Goal: Transaction & Acquisition: Purchase product/service

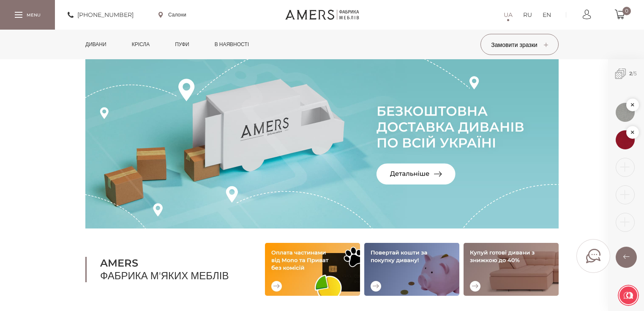
click at [103, 46] on link "Дивани" at bounding box center [96, 45] width 34 height 30
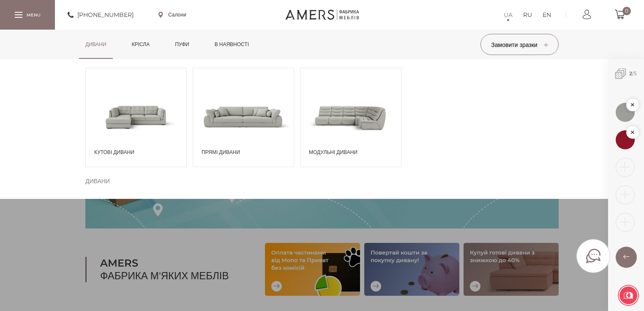
click at [145, 44] on link "Крісла" at bounding box center [141, 45] width 30 height 30
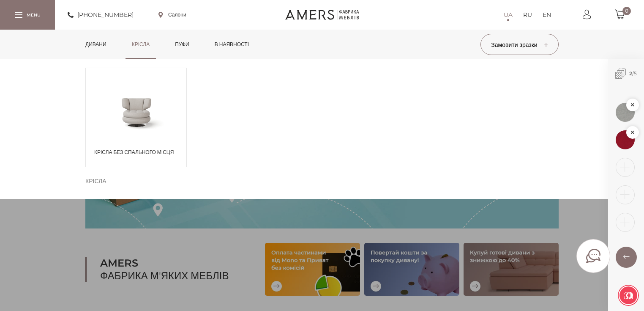
click at [145, 113] on span at bounding box center [136, 111] width 101 height 49
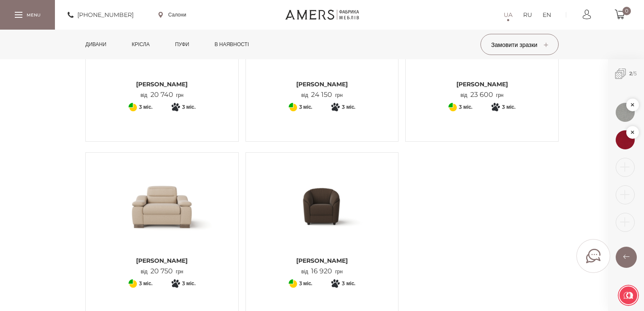
scroll to position [348, 0]
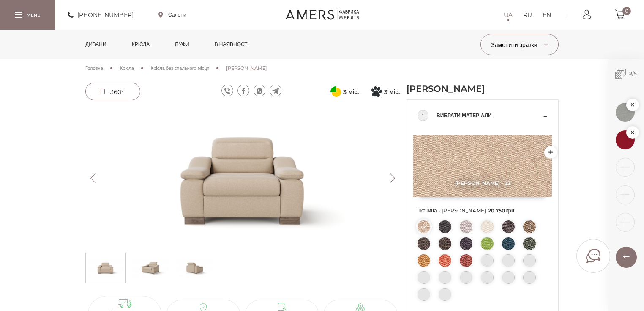
click at [249, 167] on img at bounding box center [242, 178] width 315 height 140
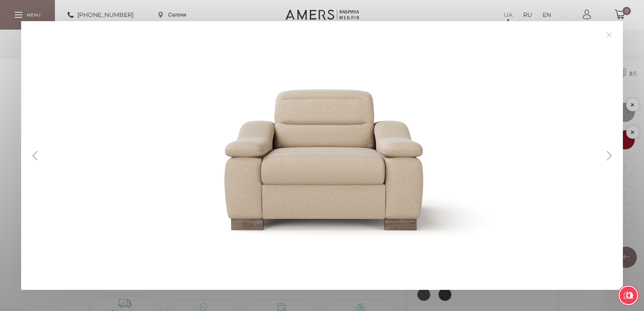
click at [612, 33] on link at bounding box center [609, 34] width 13 height 13
